Goal: Task Accomplishment & Management: Manage account settings

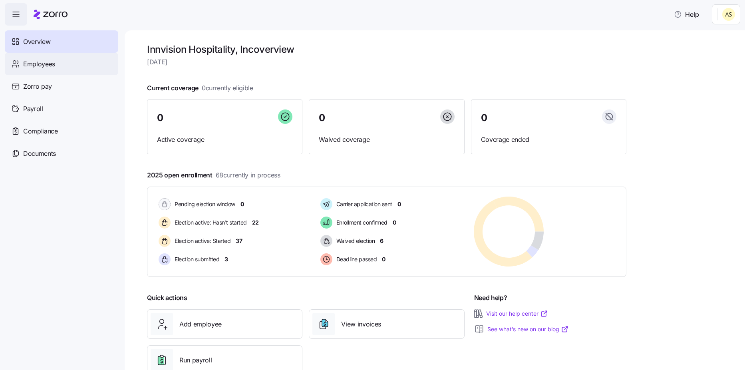
click at [40, 65] on span "Employees" at bounding box center [39, 64] width 32 height 10
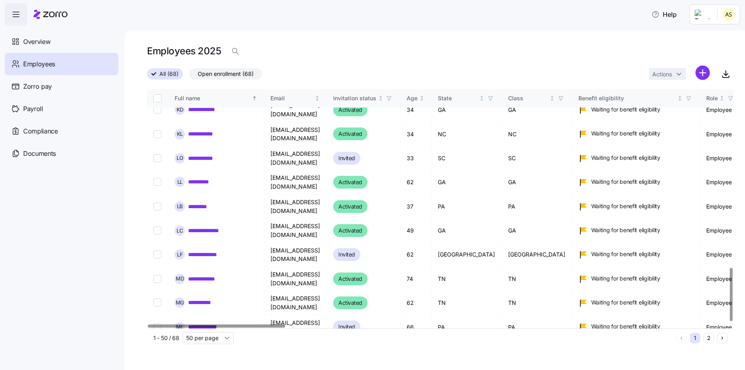
scroll to position [809, 0]
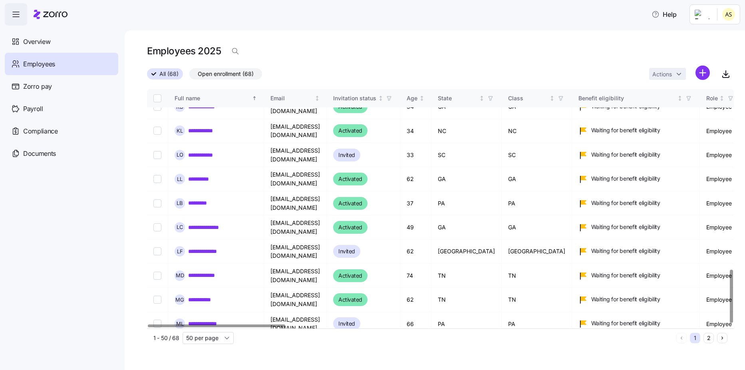
checkbox input "true"
click at [670, 77] on html "**********" at bounding box center [372, 182] width 745 height 365
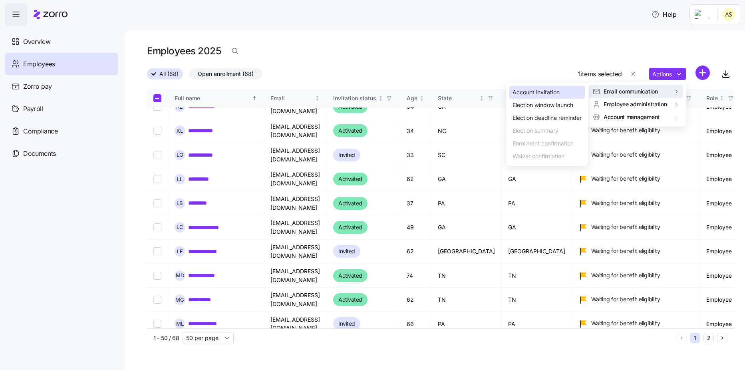
click at [554, 94] on div "Account invitation" at bounding box center [535, 92] width 47 height 9
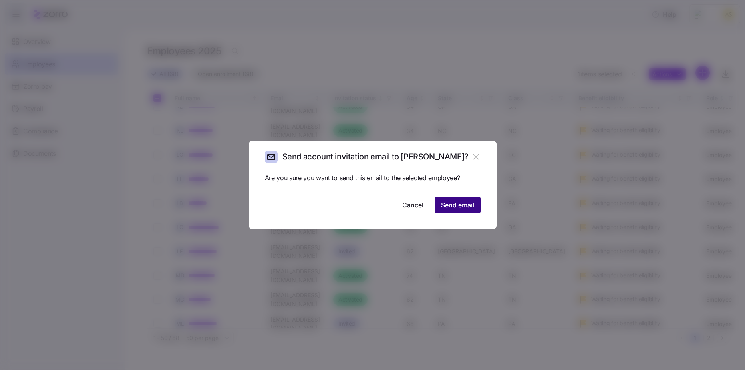
click at [454, 206] on span "Send email" at bounding box center [457, 205] width 33 height 10
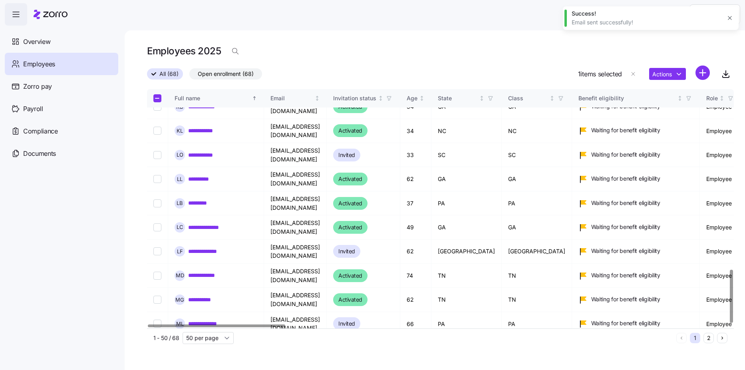
click at [705, 334] on button "2" at bounding box center [708, 338] width 10 height 10
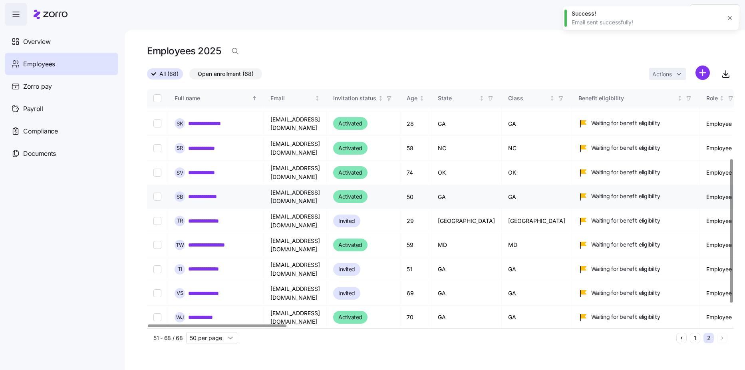
scroll to position [150, 0]
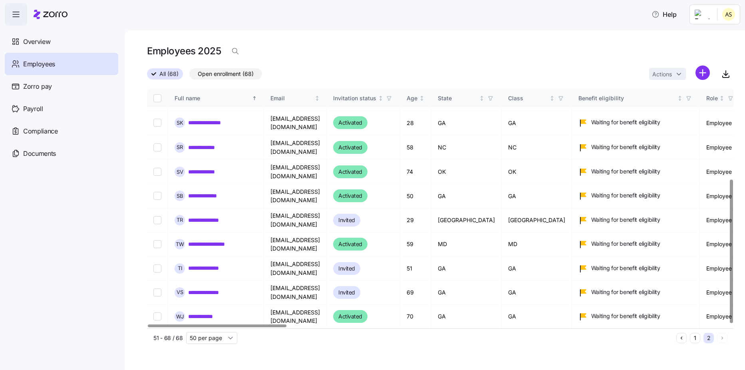
drag, startPoint x: 157, startPoint y: 279, endPoint x: 166, endPoint y: 274, distance: 11.1
click at [157, 337] on input "Select record 16" at bounding box center [157, 341] width 8 height 8
click at [662, 71] on html "**********" at bounding box center [372, 182] width 745 height 365
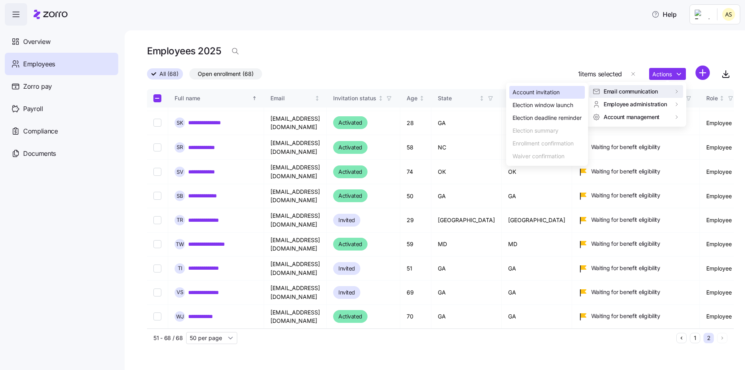
click at [563, 91] on div "Account invitation" at bounding box center [546, 92] width 75 height 13
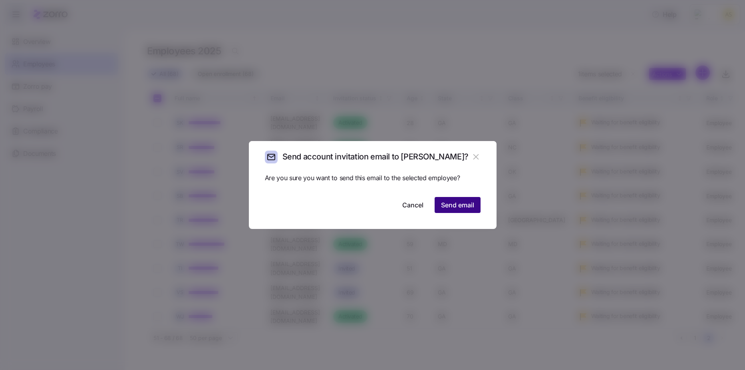
click at [462, 204] on span "Send email" at bounding box center [457, 205] width 33 height 10
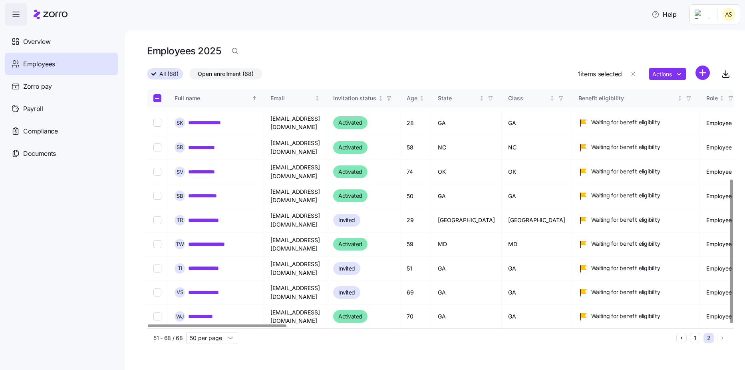
click at [156, 337] on input "Select record 16" at bounding box center [157, 341] width 8 height 8
checkbox input "false"
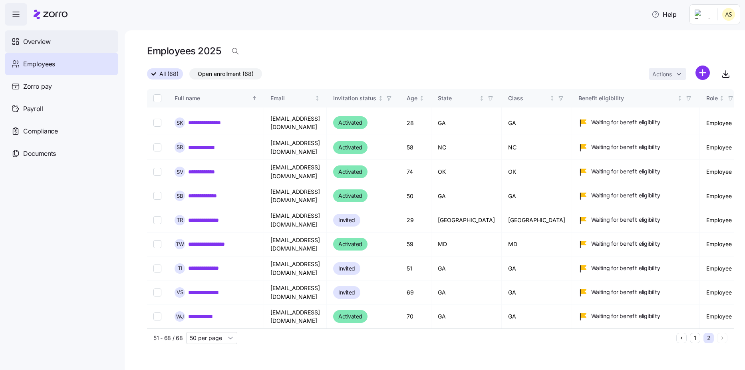
click at [34, 41] on span "Overview" at bounding box center [36, 42] width 27 height 10
click at [36, 84] on span "Zorro pay" at bounding box center [37, 86] width 29 height 10
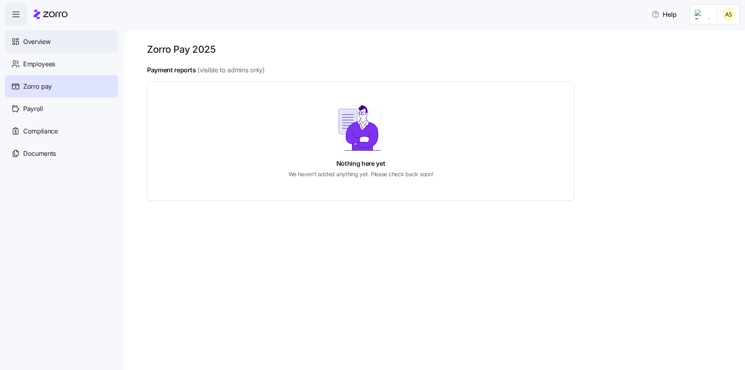
click at [40, 47] on div "Overview" at bounding box center [61, 41] width 113 height 22
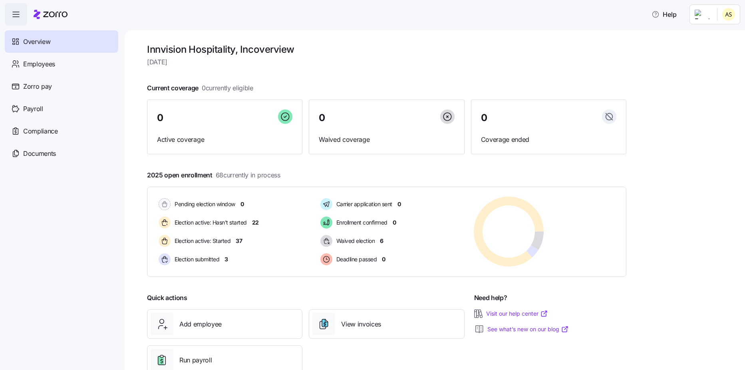
drag, startPoint x: 122, startPoint y: 0, endPoint x: 100, endPoint y: 234, distance: 235.4
click at [100, 234] on nav "Overview Employees Zorro pay Payroll Compliance Documents" at bounding box center [62, 198] width 125 height 344
